Goal: Communication & Community: Participate in discussion

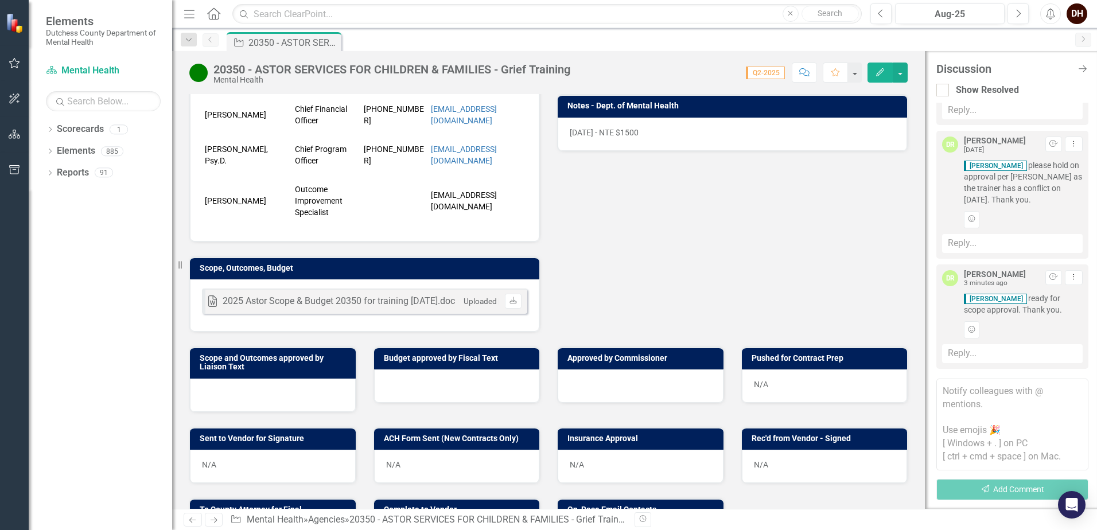
scroll to position [344, 0]
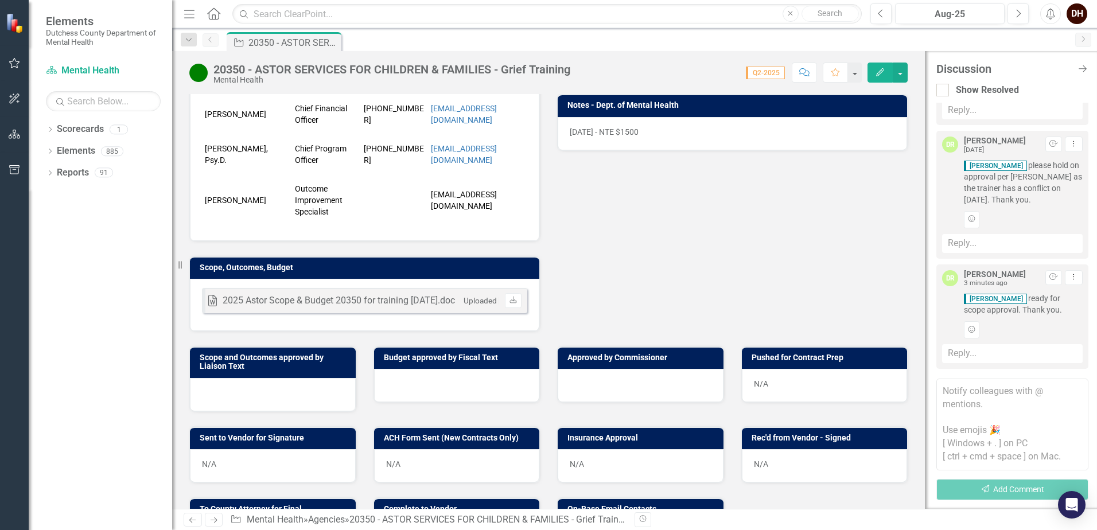
click at [266, 394] on div at bounding box center [273, 394] width 166 height 33
click at [289, 369] on h3 "Scope and Outcomes approved by Liaison Text" at bounding box center [275, 362] width 150 height 18
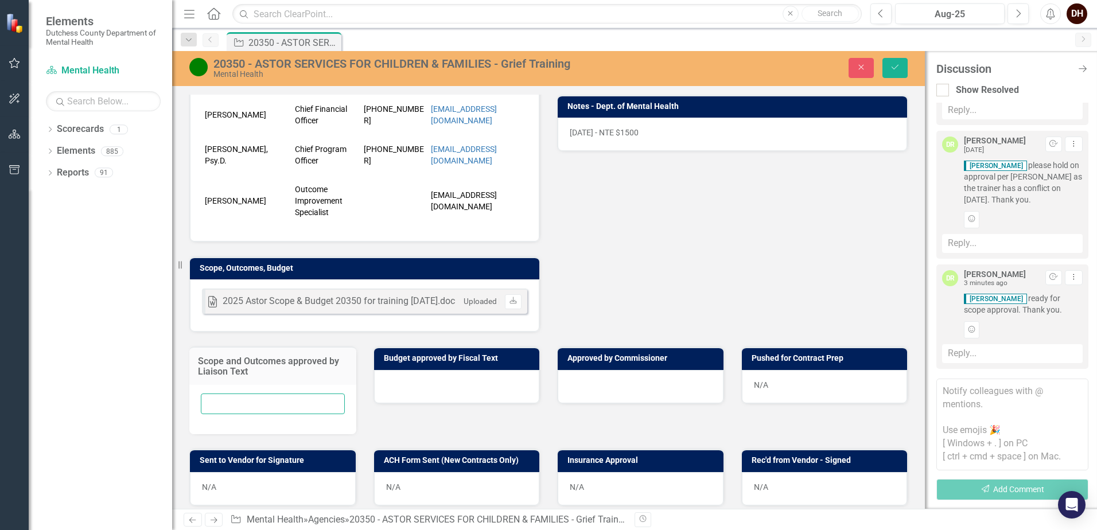
click at [278, 415] on input "text" at bounding box center [273, 403] width 144 height 21
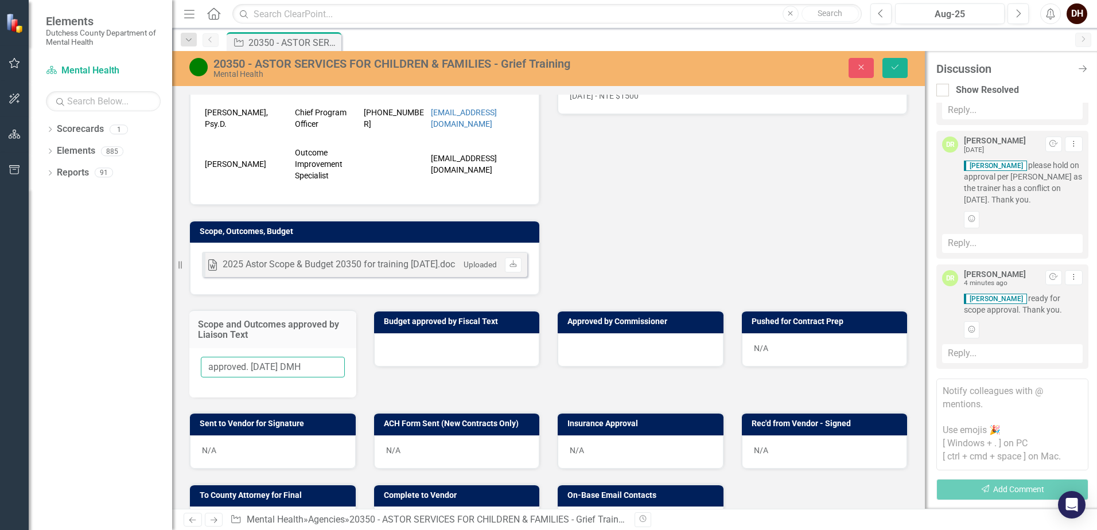
scroll to position [373, 0]
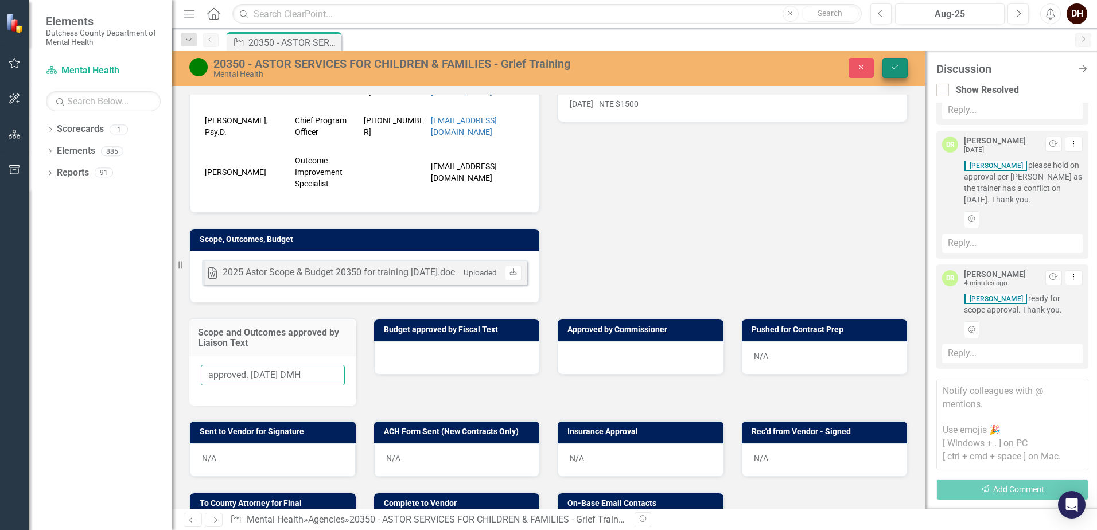
type input "approved. [DATE] DMH"
drag, startPoint x: 888, startPoint y: 67, endPoint x: 903, endPoint y: 186, distance: 120.3
click at [888, 67] on button "Save" at bounding box center [894, 68] width 25 height 20
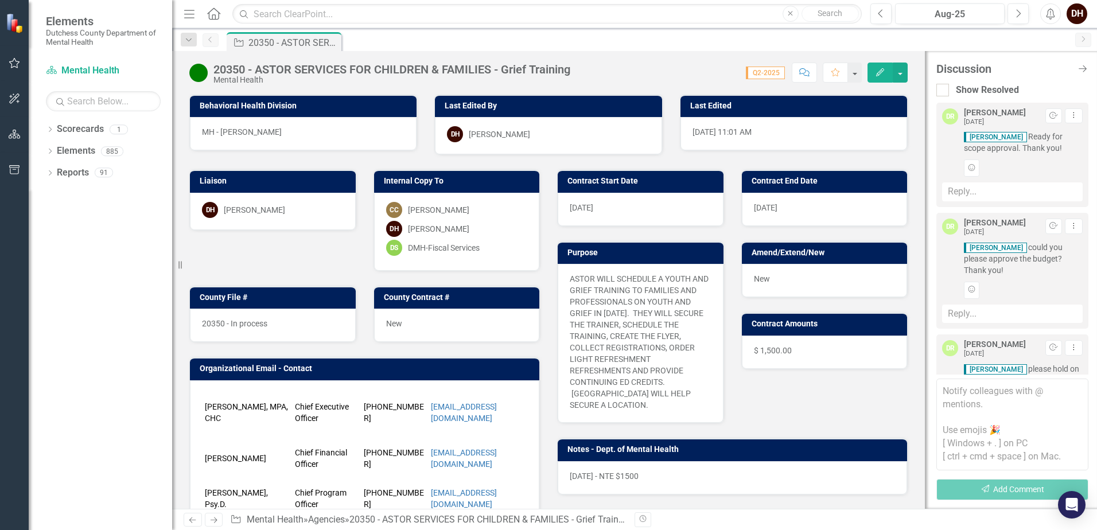
click at [966, 311] on div "Reply..." at bounding box center [1012, 314] width 141 height 19
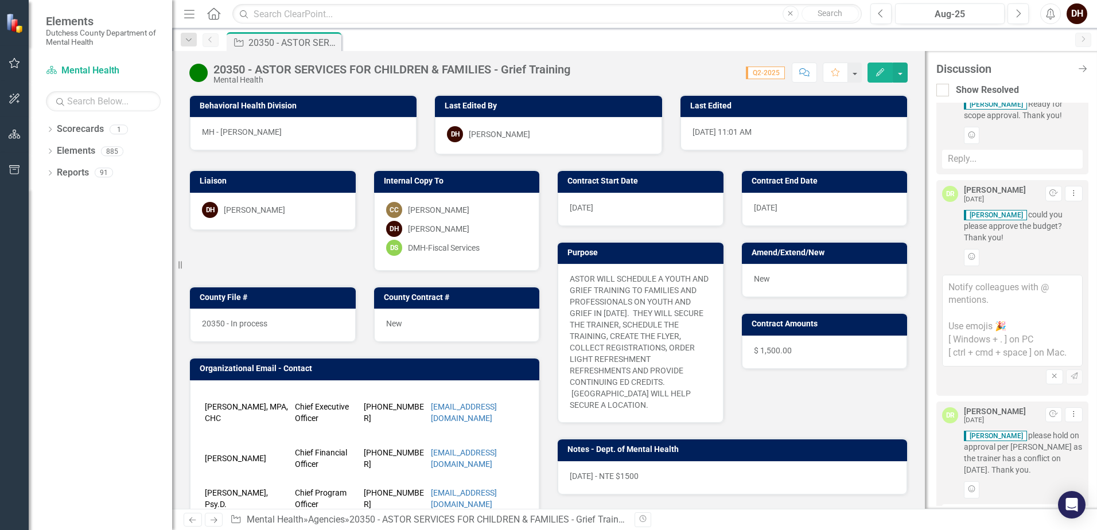
scroll to position [0, 0]
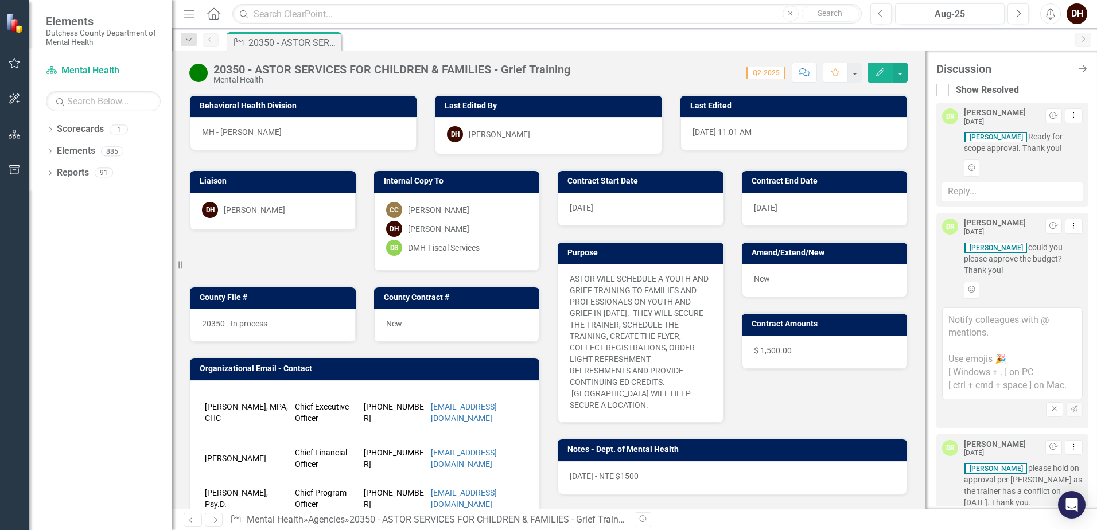
click at [984, 193] on div "Reply..." at bounding box center [1012, 191] width 141 height 19
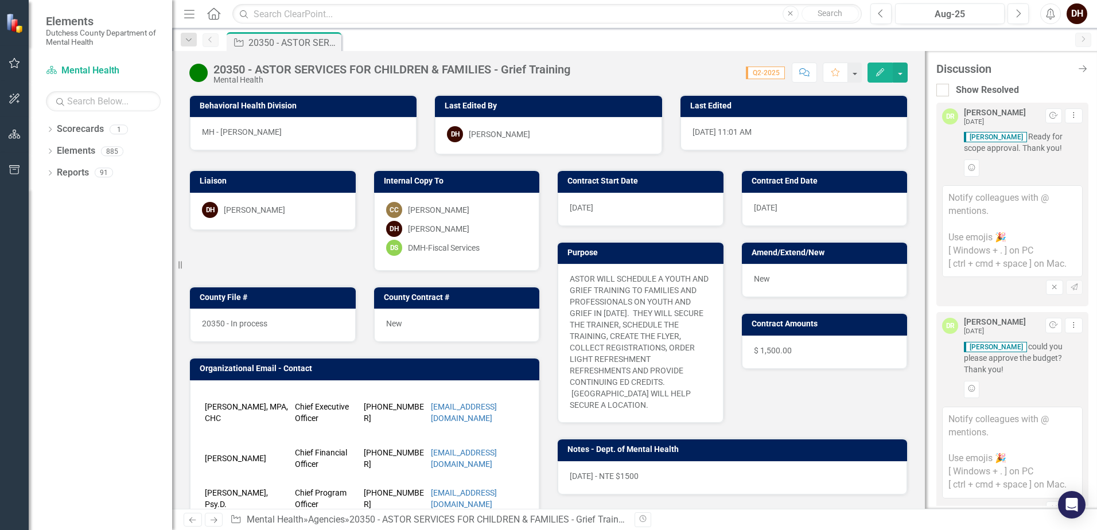
click at [980, 198] on textarea at bounding box center [1012, 231] width 141 height 92
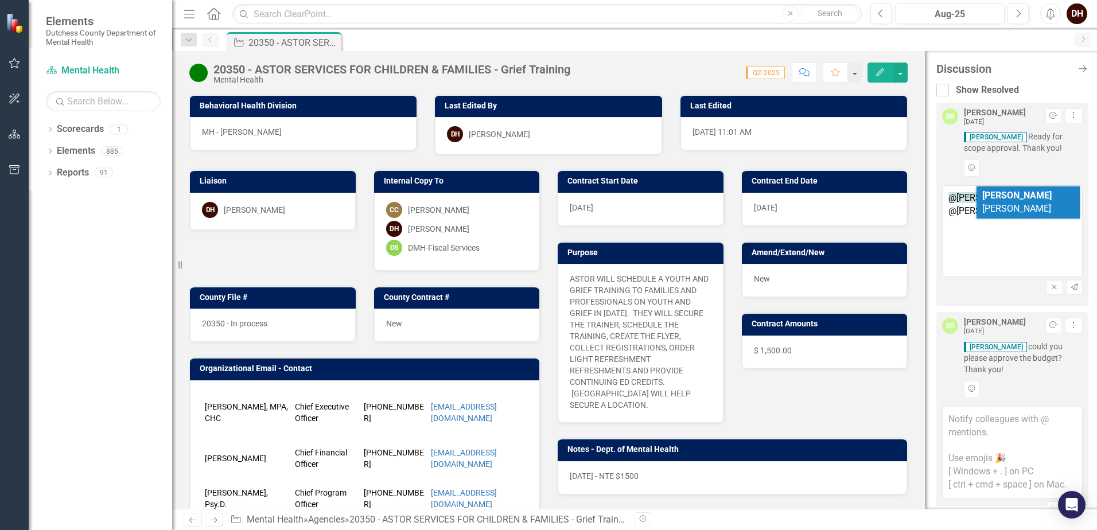
click at [1002, 245] on textarea "@[PERSON_NAME] approved. @[PERSON_NAME]" at bounding box center [1012, 231] width 141 height 92
click at [990, 221] on textarea "@[PERSON_NAME] approved. @[PERSON_NAME]" at bounding box center [1012, 231] width 141 height 92
click at [997, 238] on textarea "@[PERSON_NAME] approved. @[PERSON_NAME]" at bounding box center [1012, 231] width 141 height 92
drag, startPoint x: 987, startPoint y: 261, endPoint x: 997, endPoint y: 236, distance: 26.7
click at [987, 262] on textarea "@[PERSON_NAME] approved. @[PERSON_NAME]" at bounding box center [1012, 231] width 141 height 92
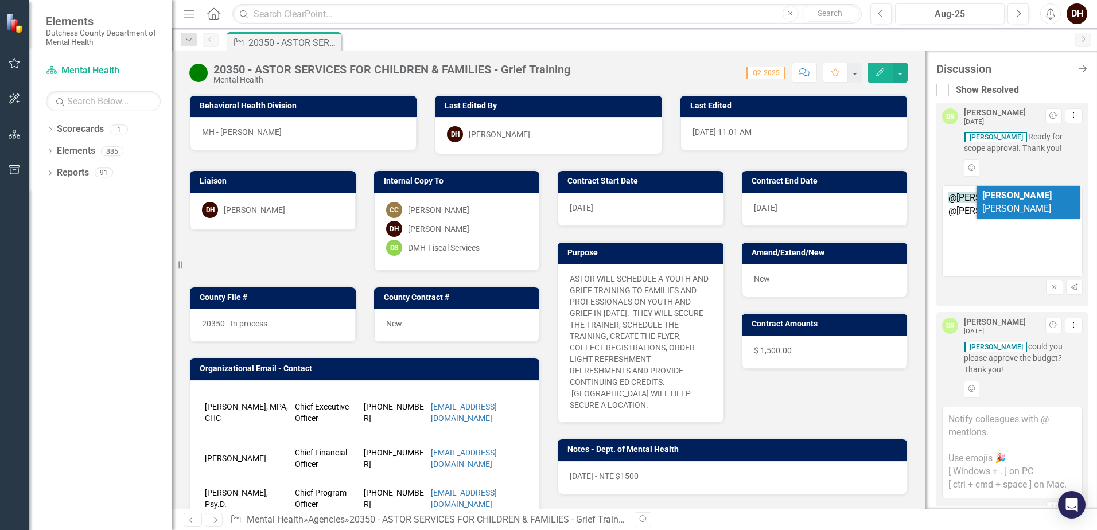
click at [1013, 192] on span "[PERSON_NAME]" at bounding box center [1016, 202] width 69 height 24
type textarea "@[PERSON_NAME] approved. @[PERSON_NAME]"
drag, startPoint x: 942, startPoint y: 202, endPoint x: 916, endPoint y: 198, distance: 26.8
click at [916, 198] on div "20350 - ASTOR SERVICES FOR CHILDREN & FAMILIES - Grief Training Mental Health S…" at bounding box center [634, 280] width 925 height 458
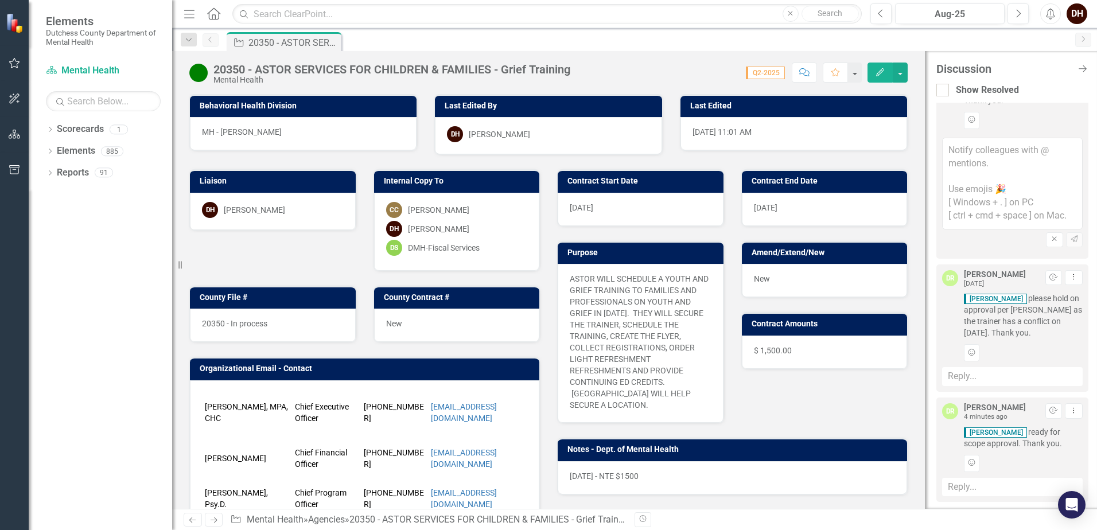
scroll to position [271, 0]
click at [985, 484] on div "Reply..." at bounding box center [1012, 485] width 141 height 19
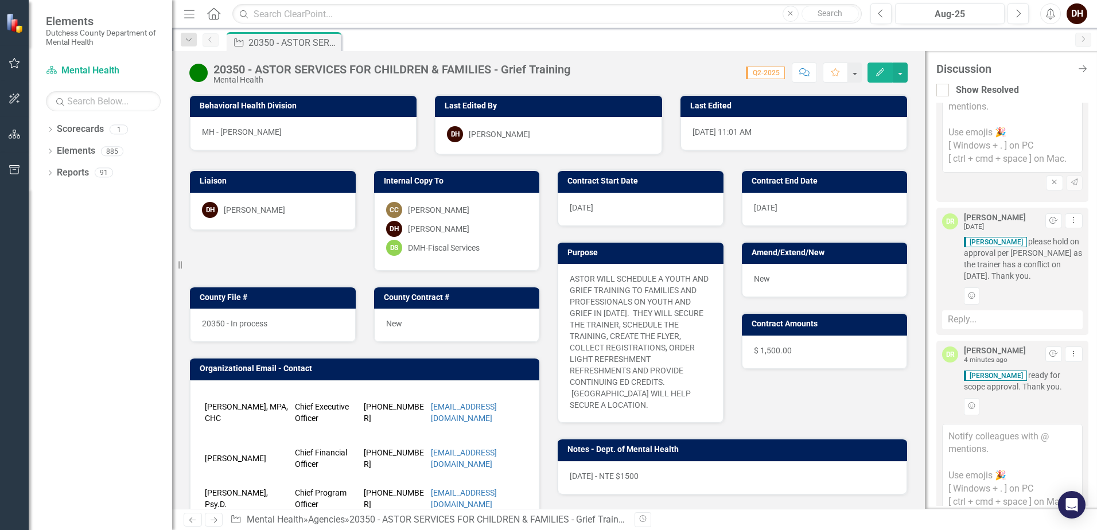
scroll to position [370, 0]
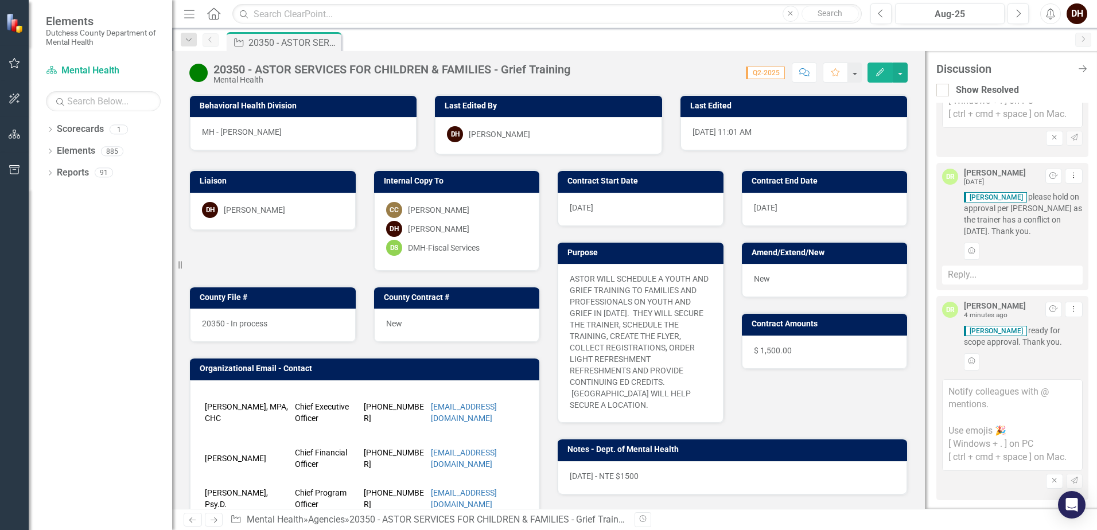
click at [996, 391] on textarea at bounding box center [1012, 425] width 141 height 92
click at [996, 391] on textarea "@[PERSON_NAME]" at bounding box center [1012, 425] width 141 height 92
drag, startPoint x: 979, startPoint y: 389, endPoint x: 945, endPoint y: 384, distance: 34.8
click at [945, 384] on textarea "@[PERSON_NAME]" at bounding box center [1012, 425] width 141 height 92
type textarea "@"
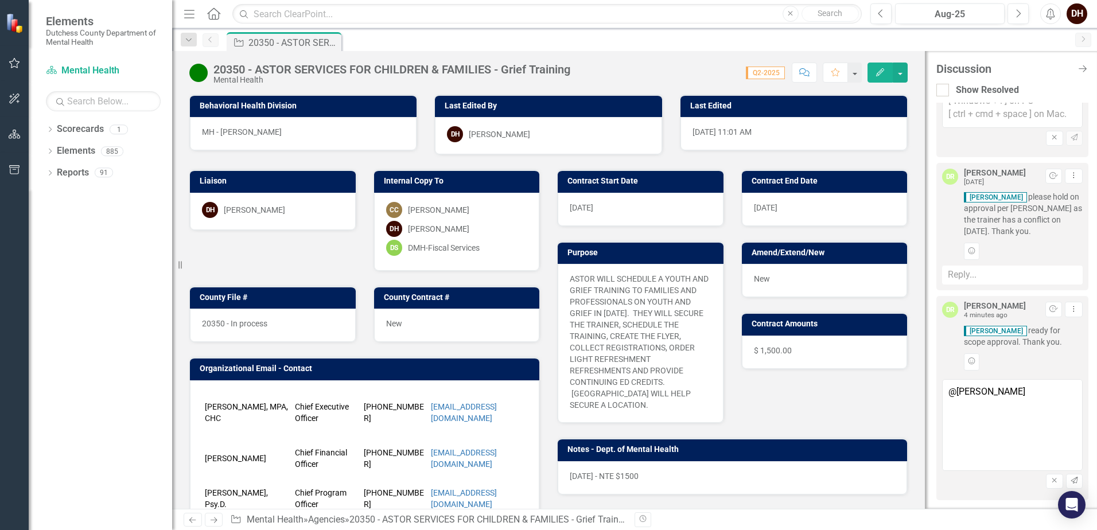
click at [975, 407] on textarea "@[PERSON_NAME]" at bounding box center [1012, 425] width 141 height 92
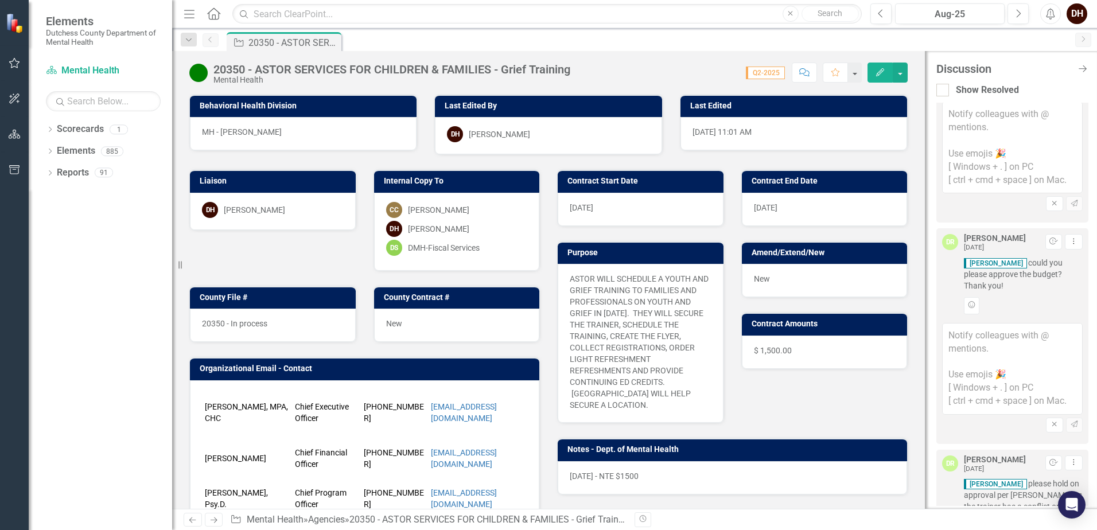
scroll to position [0, 0]
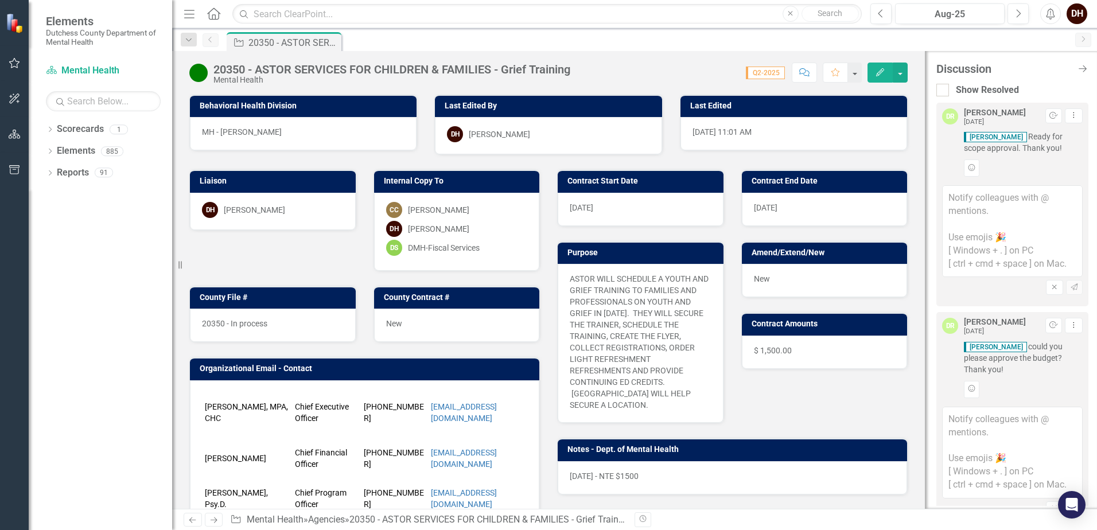
click at [1050, 289] on icon "Close" at bounding box center [1054, 287] width 9 height 7
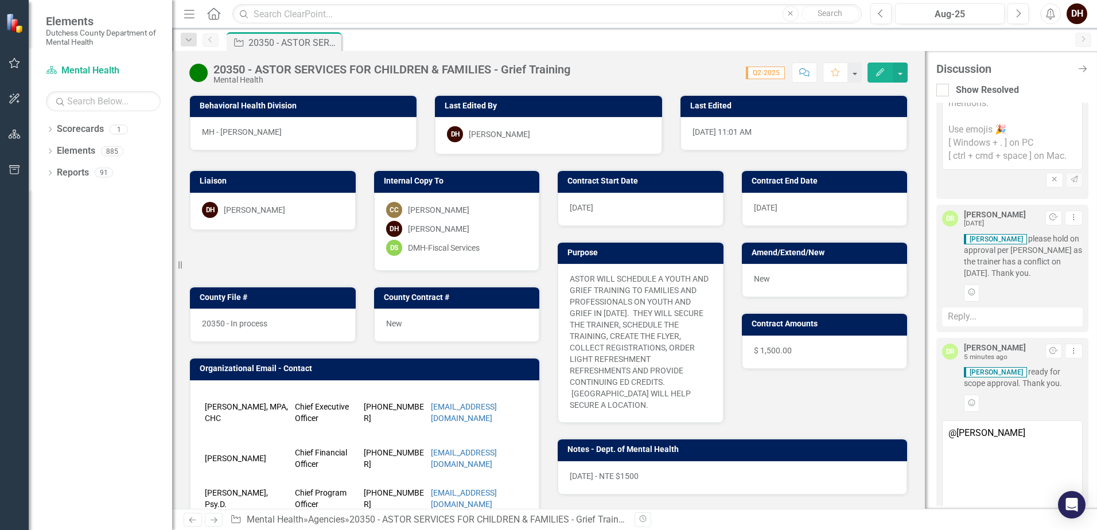
scroll to position [271, 0]
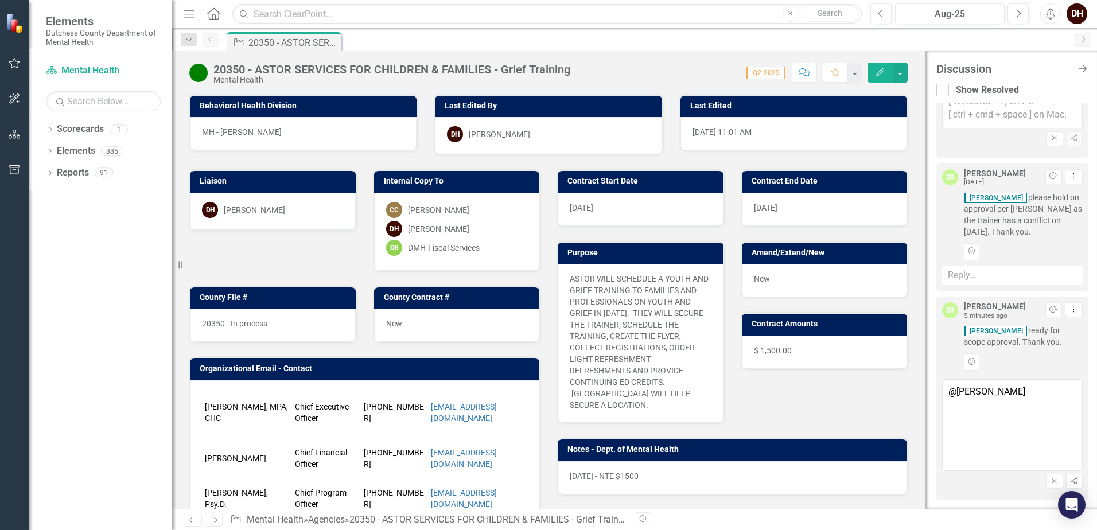
click at [983, 393] on textarea "@[PERSON_NAME]" at bounding box center [1012, 425] width 141 height 92
drag, startPoint x: 979, startPoint y: 391, endPoint x: 937, endPoint y: 390, distance: 41.9
click at [937, 390] on div "[PERSON_NAME] 5 minutes ago Resolve Dropdown Menu [PERSON_NAME] ready for scope…" at bounding box center [1012, 399] width 152 height 204
click at [1019, 7] on li "[PERSON_NAME]" at bounding box center [1029, 22] width 103 height 32
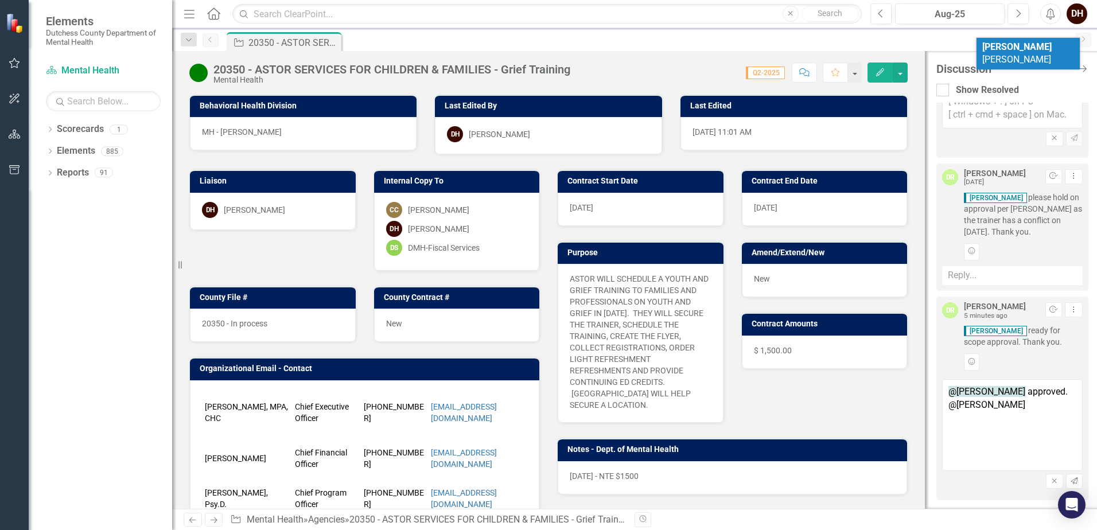
drag, startPoint x: 1036, startPoint y: 47, endPoint x: 1031, endPoint y: 64, distance: 17.6
click at [1036, 48] on li "[PERSON_NAME]" at bounding box center [1027, 54] width 103 height 32
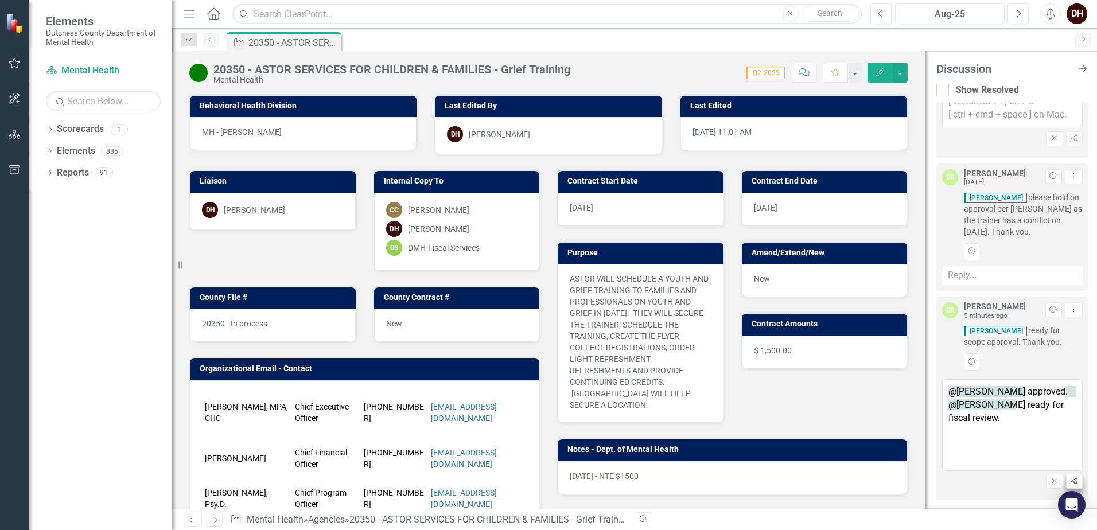
type textarea "@[PERSON_NAME] approved. @[PERSON_NAME] ready for fiscal review."
click at [1070, 481] on icon "Send" at bounding box center [1074, 481] width 9 height 7
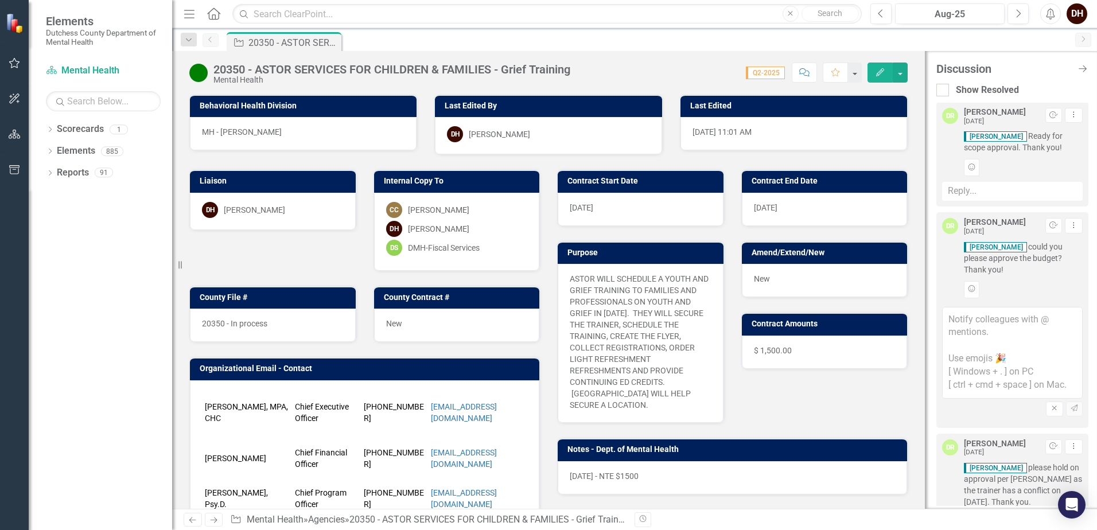
scroll to position [0, 0]
click at [1050, 409] on icon "Close" at bounding box center [1054, 408] width 9 height 7
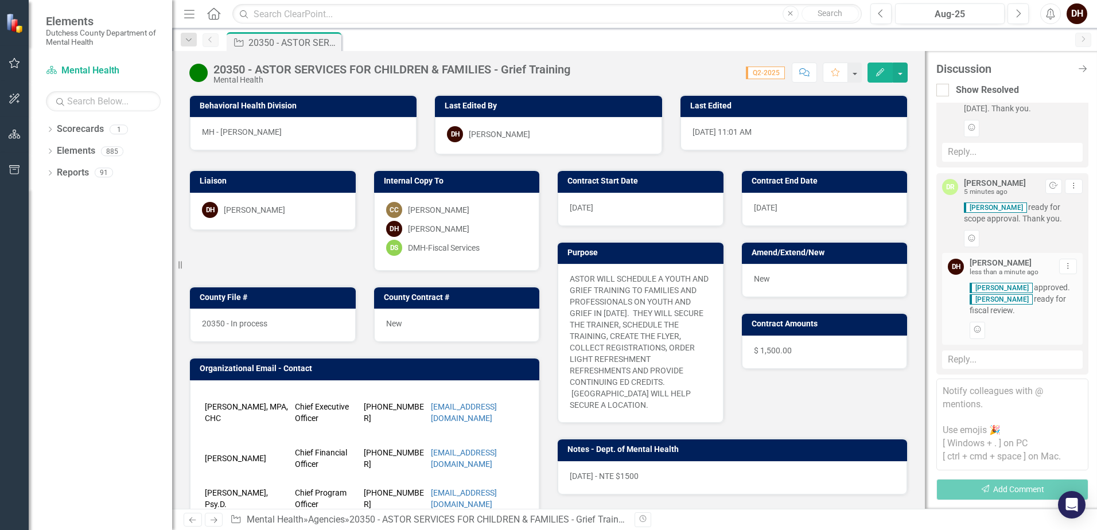
scroll to position [301, 0]
click at [209, 12] on icon "Home" at bounding box center [213, 13] width 15 height 12
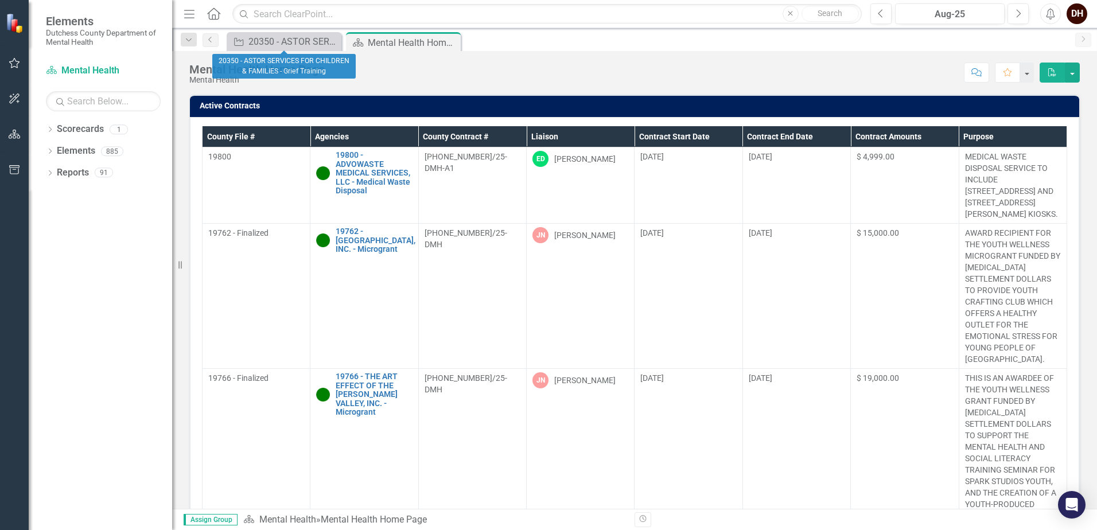
drag, startPoint x: 333, startPoint y: 40, endPoint x: 341, endPoint y: 65, distance: 26.3
click at [0, 0] on icon "Close" at bounding box center [0, 0] width 0 height 0
